Goal: Transaction & Acquisition: Purchase product/service

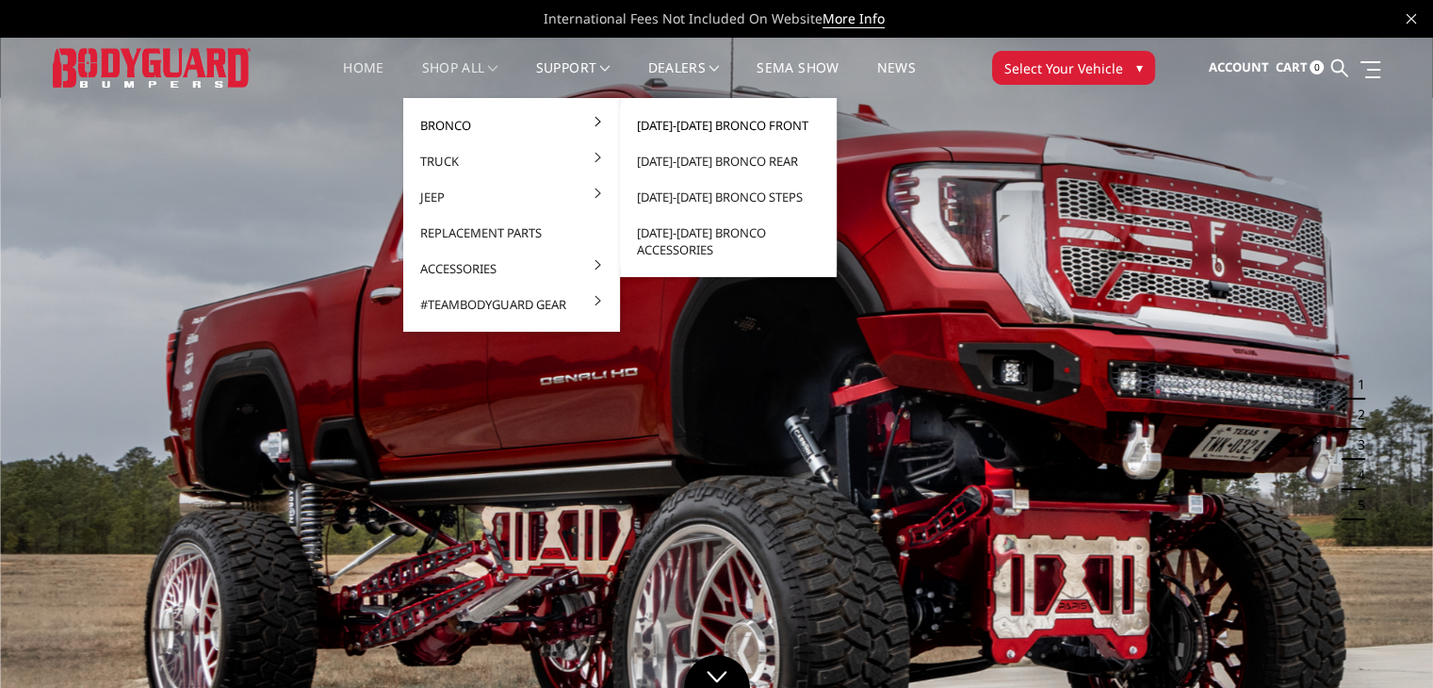
click at [691, 115] on link "[DATE]-[DATE] Bronco Front" at bounding box center [728, 125] width 202 height 36
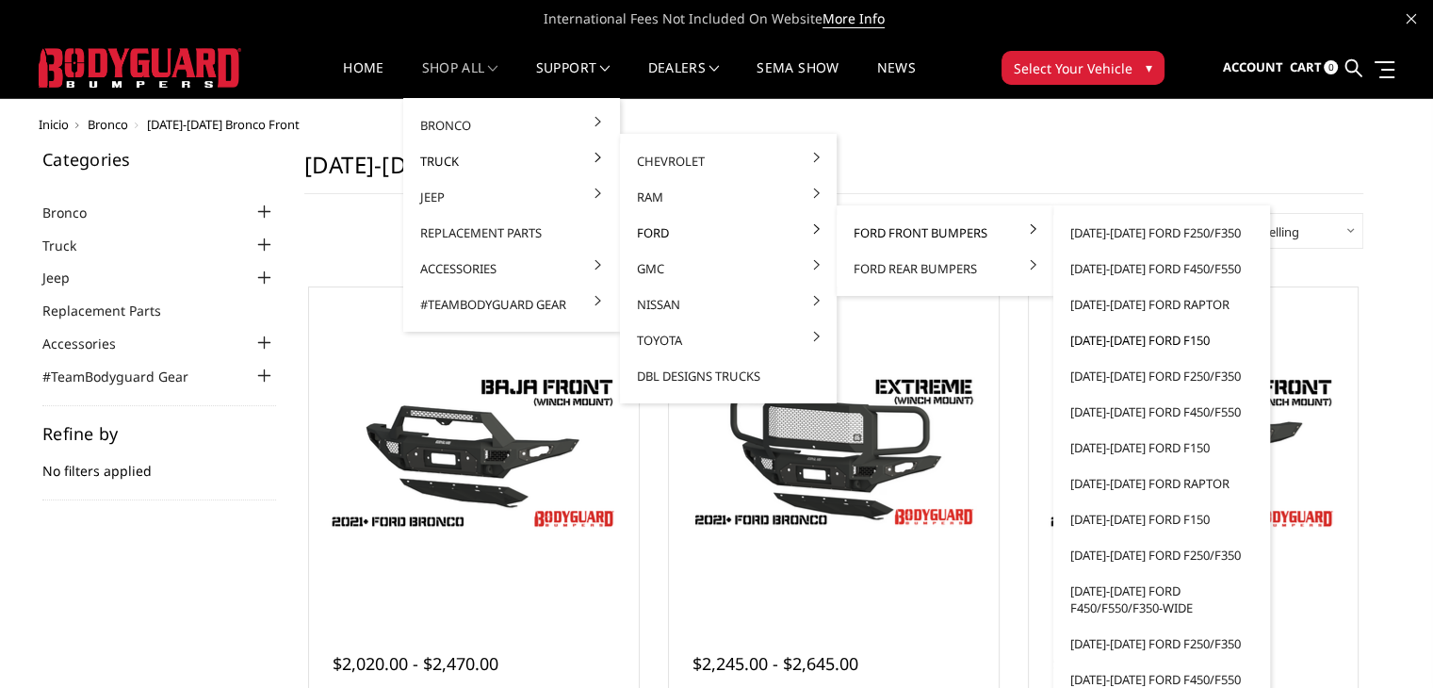
click at [1140, 340] on link "[DATE]-[DATE] Ford F150" at bounding box center [1161, 340] width 202 height 36
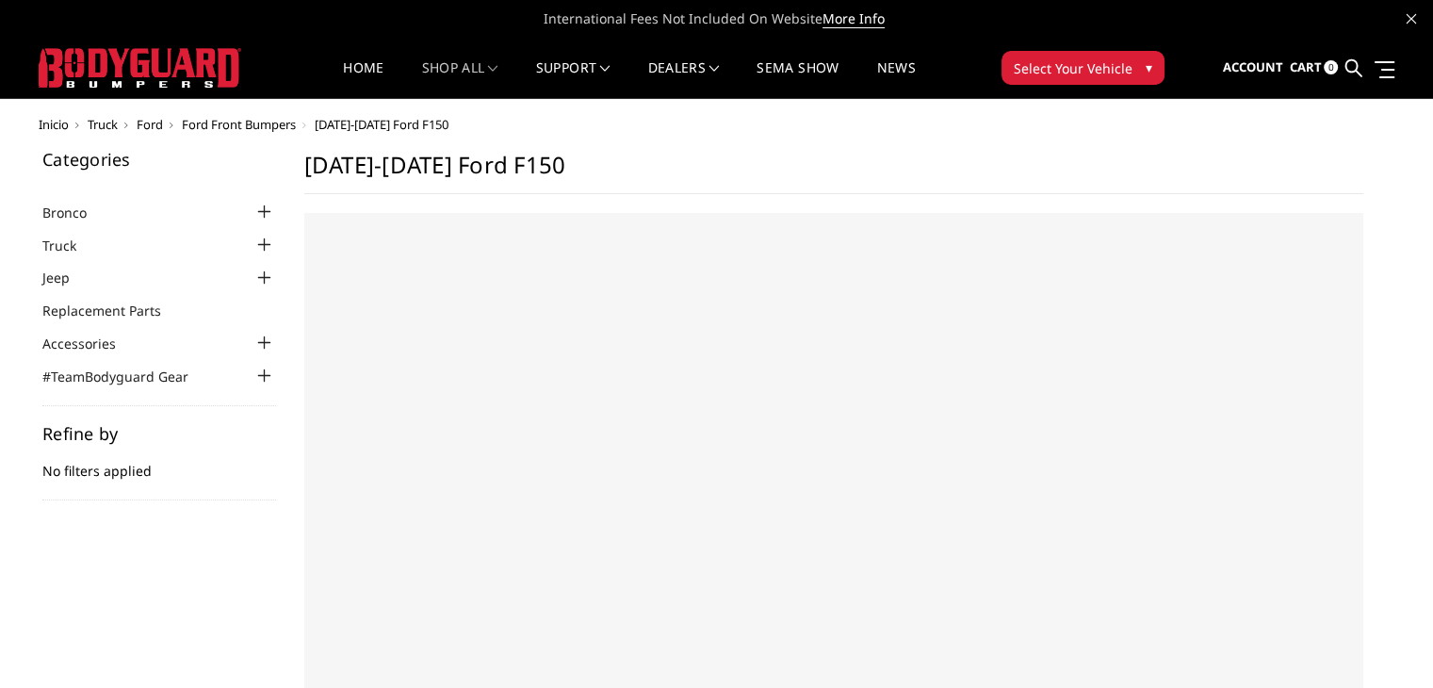
select select "US"
